Goal: Check status: Check status

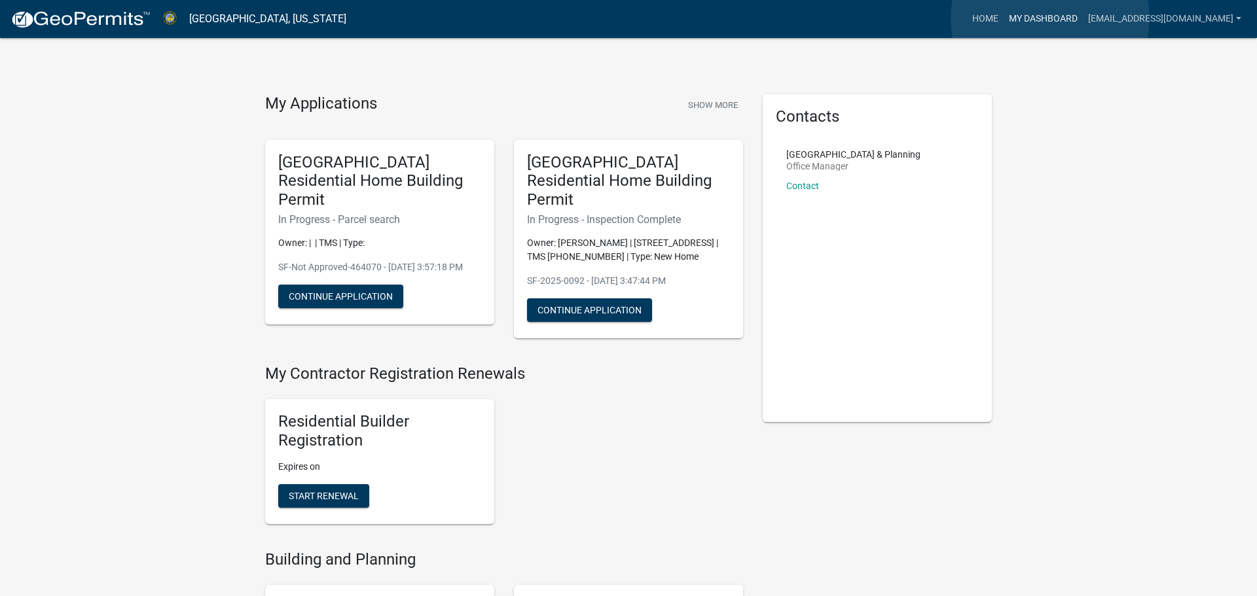
click at [1050, 18] on link "My Dashboard" at bounding box center [1042, 19] width 79 height 25
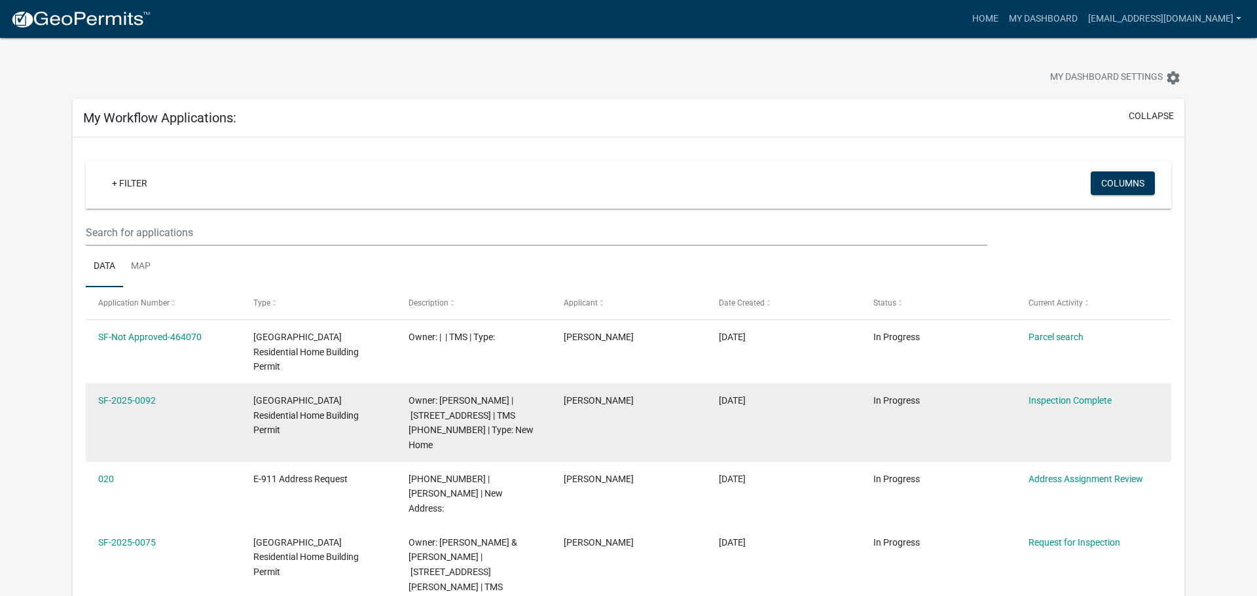
scroll to position [7, 0]
click at [1071, 393] on link "Inspection Complete" at bounding box center [1069, 398] width 83 height 10
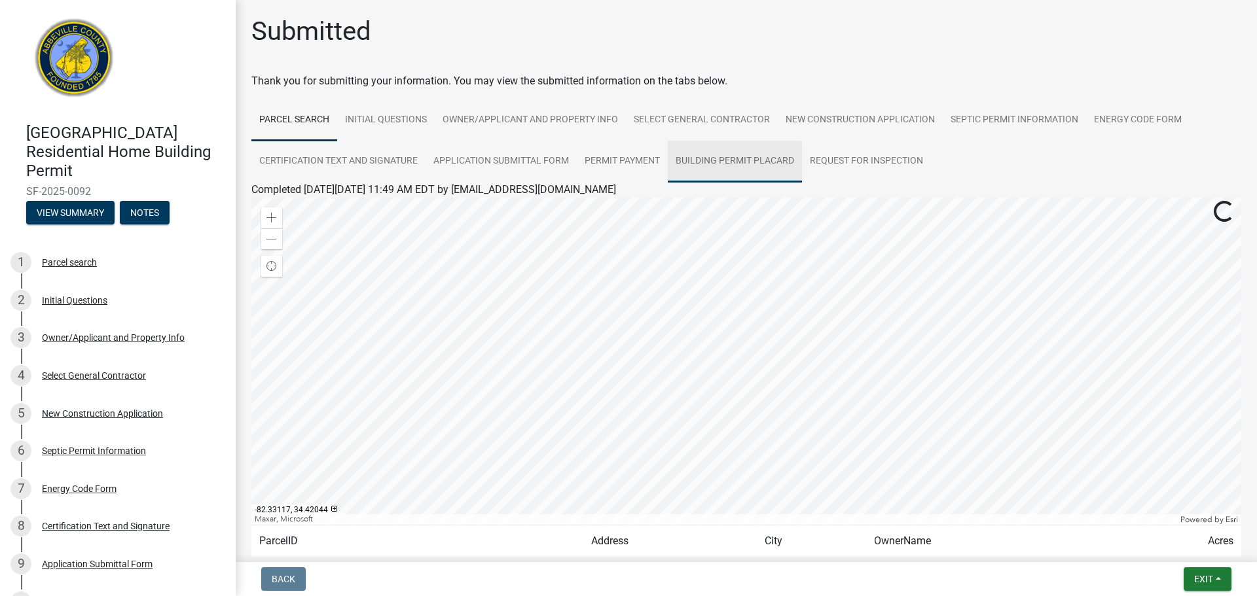
click at [696, 163] on link "Building Permit Placard" at bounding box center [735, 162] width 134 height 42
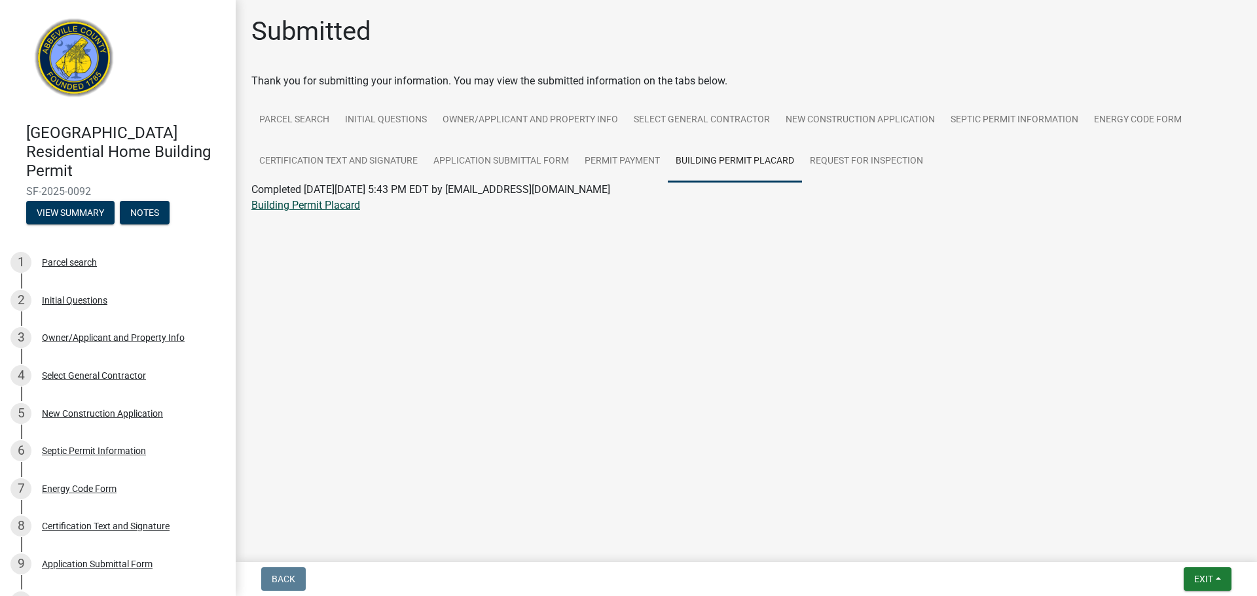
click at [311, 204] on link "Building Permit Placard" at bounding box center [305, 205] width 109 height 12
click at [840, 154] on link "Request for Inspection" at bounding box center [866, 162] width 129 height 42
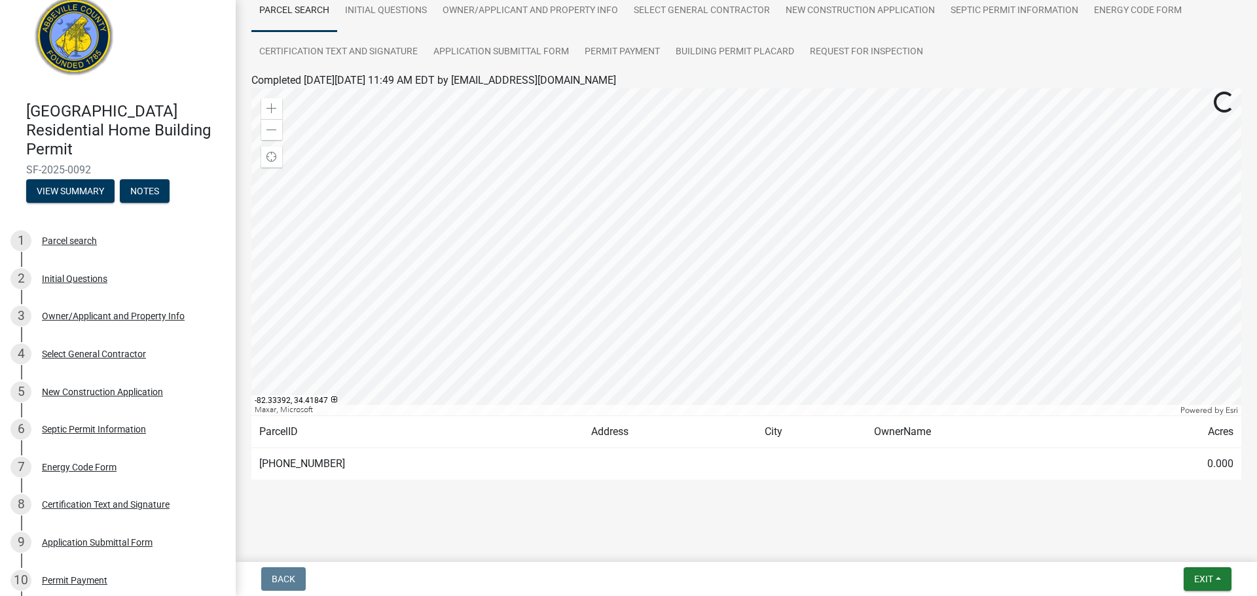
scroll to position [240, 0]
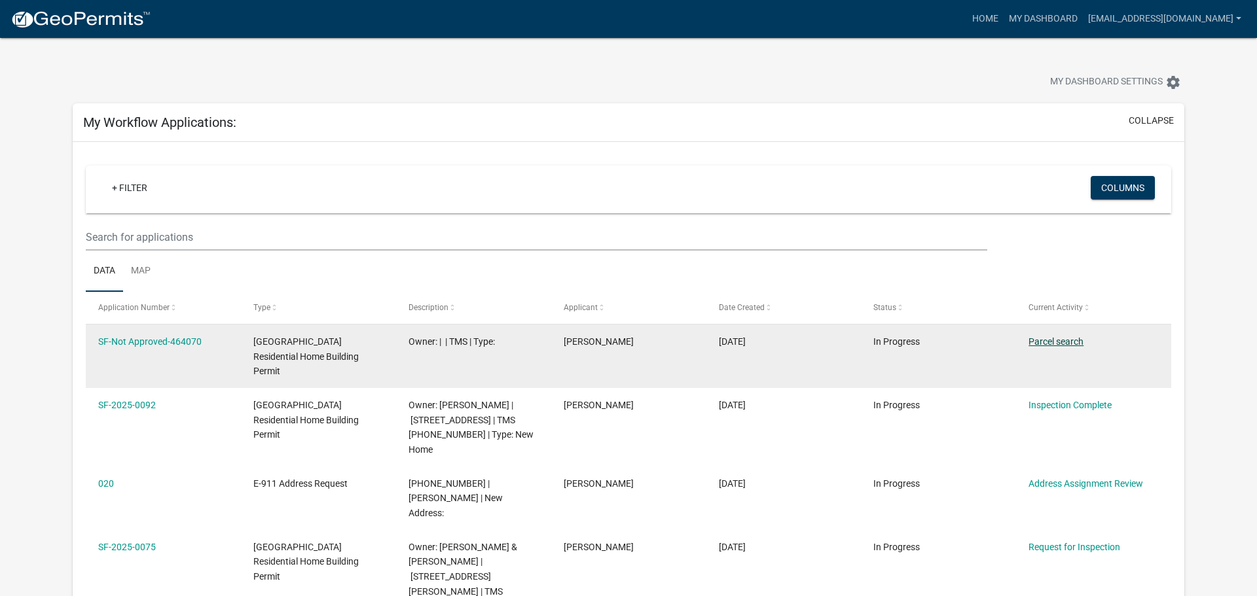
click at [1061, 341] on link "Parcel search" at bounding box center [1055, 341] width 55 height 10
